Goal: Information Seeking & Learning: Compare options

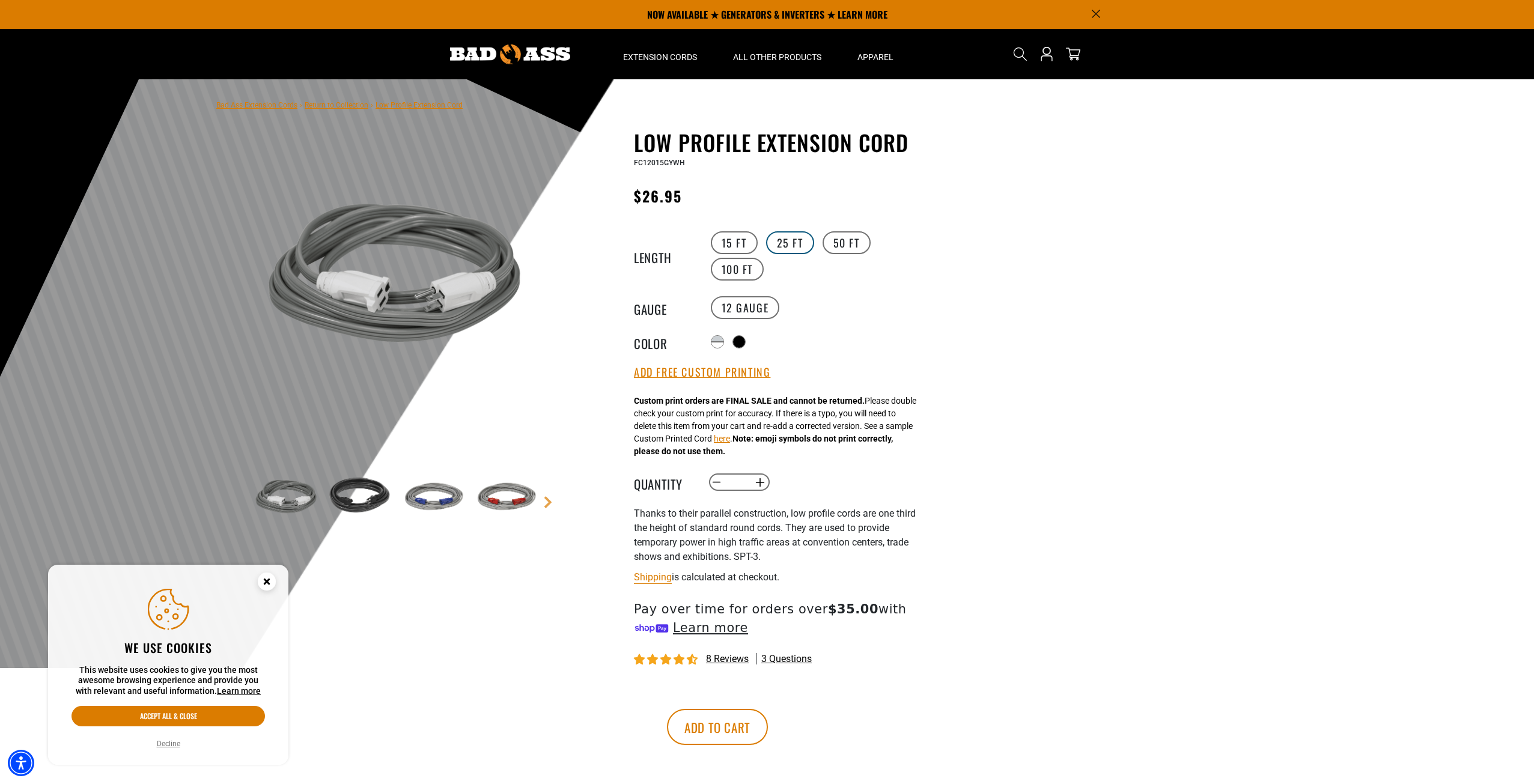
click at [786, 244] on label "25 FT" at bounding box center [790, 242] width 48 height 23
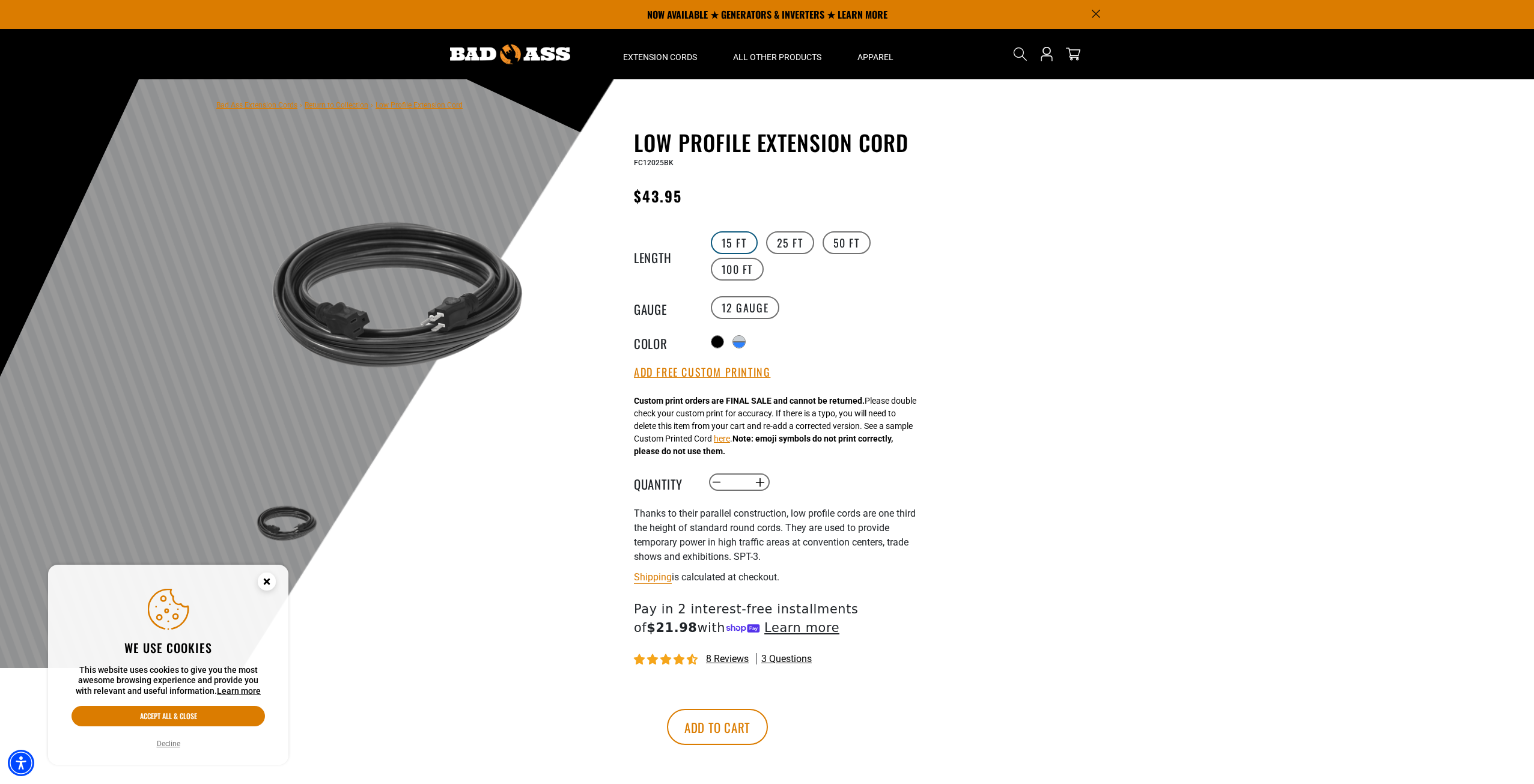
click at [725, 246] on label "15 FT" at bounding box center [734, 242] width 47 height 23
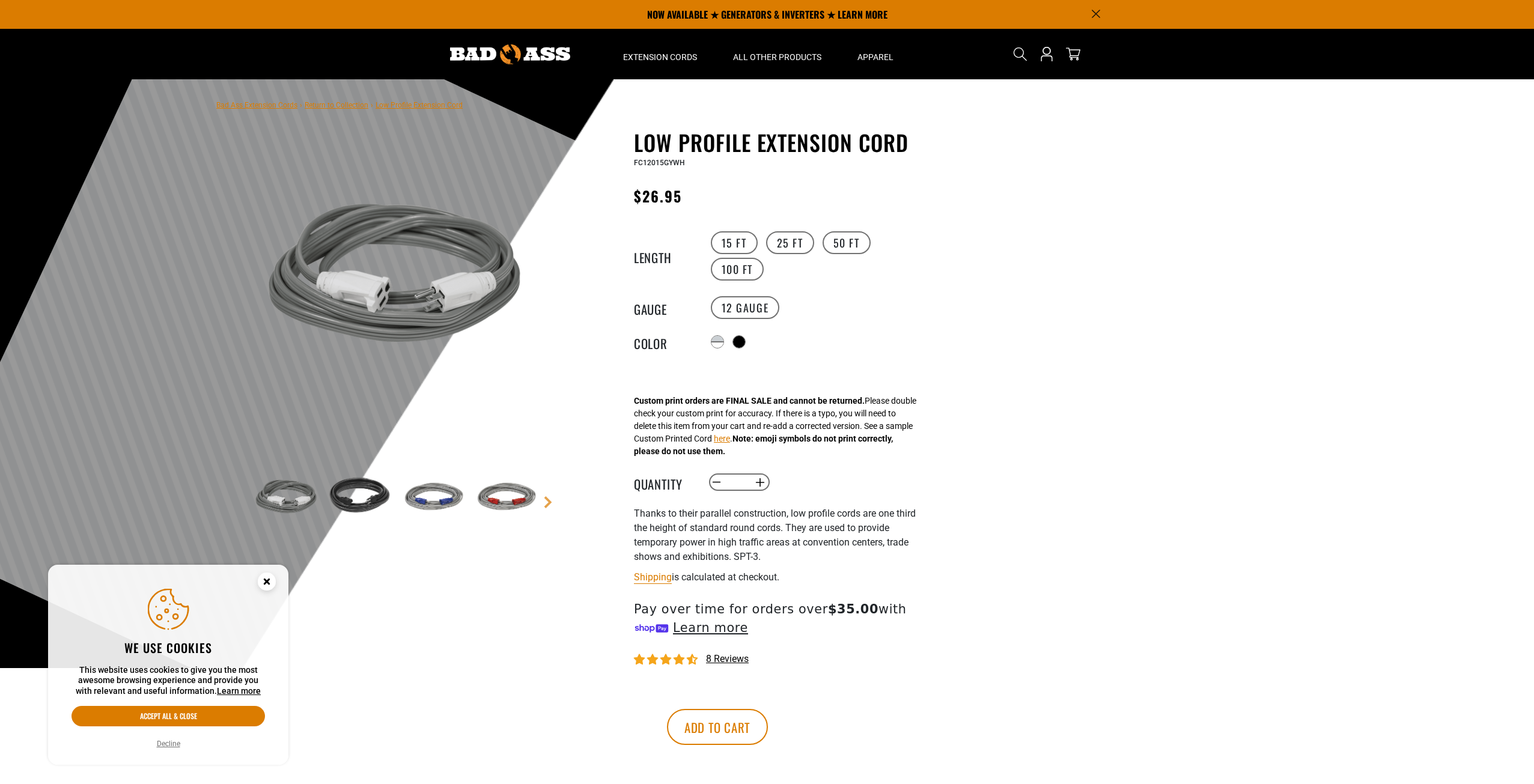
click at [1115, 299] on div at bounding box center [767, 373] width 1534 height 589
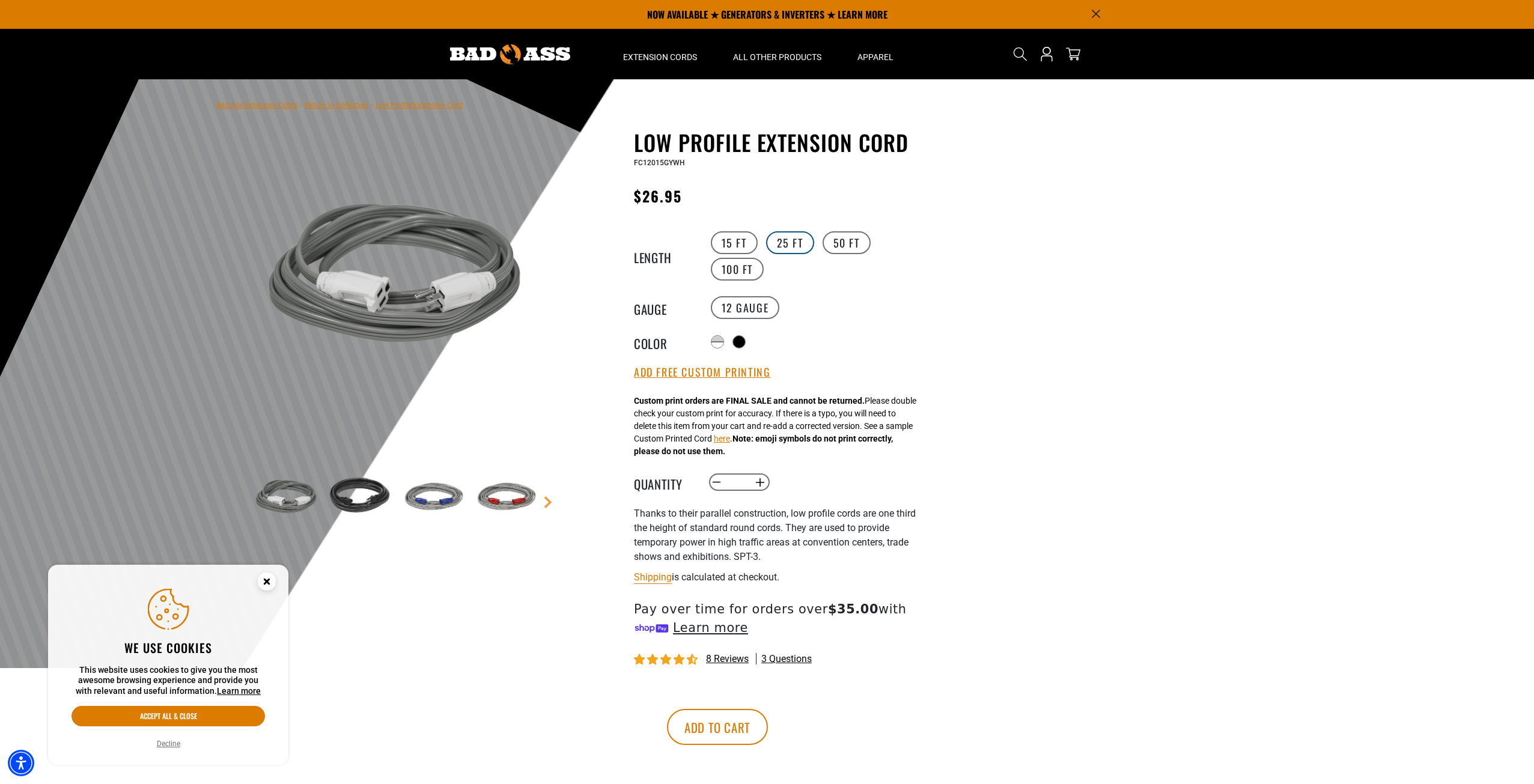
click at [788, 241] on label "25 FT" at bounding box center [790, 242] width 48 height 23
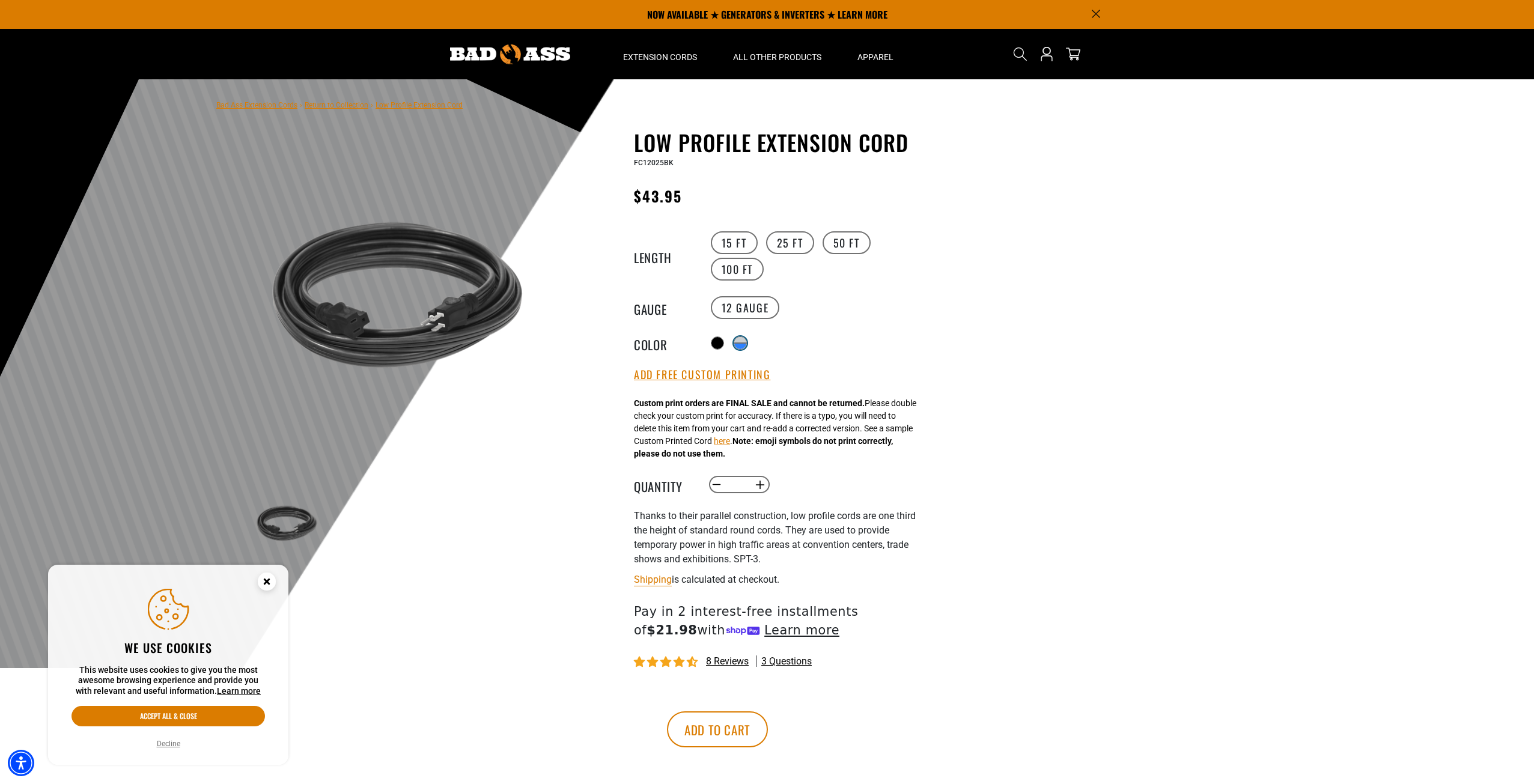
click at [737, 337] on div "Translation missing: en.products.product.variant_sold_out_or_unavailable Transl…" at bounding box center [740, 343] width 13 height 13
